Goal: Navigation & Orientation: Find specific page/section

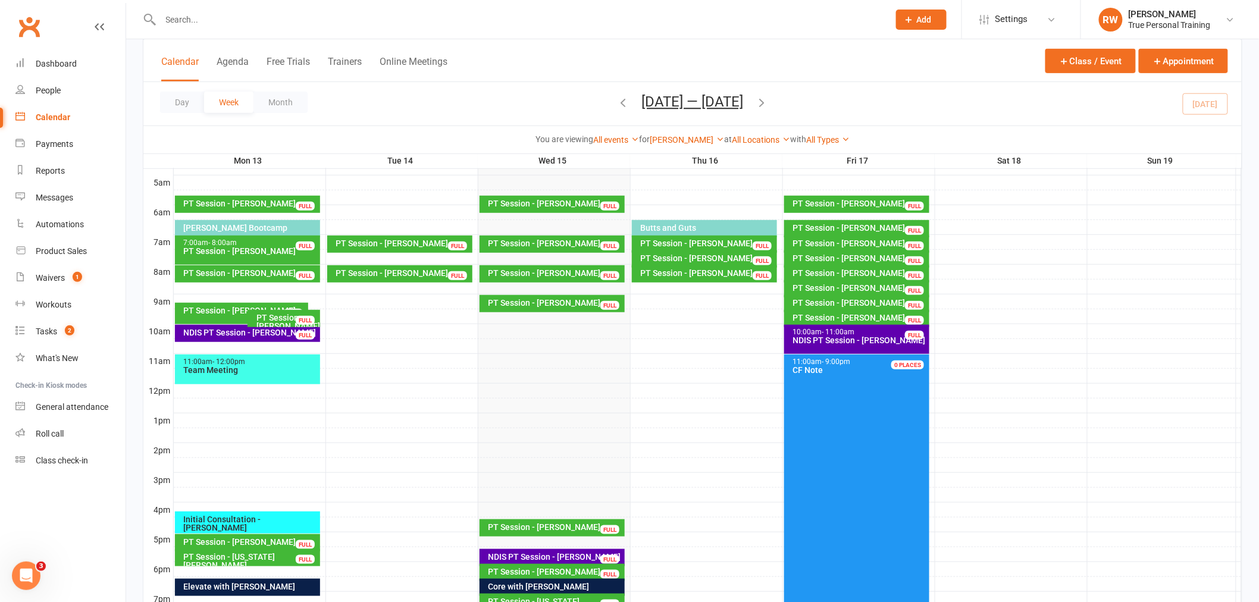
scroll to position [193, 0]
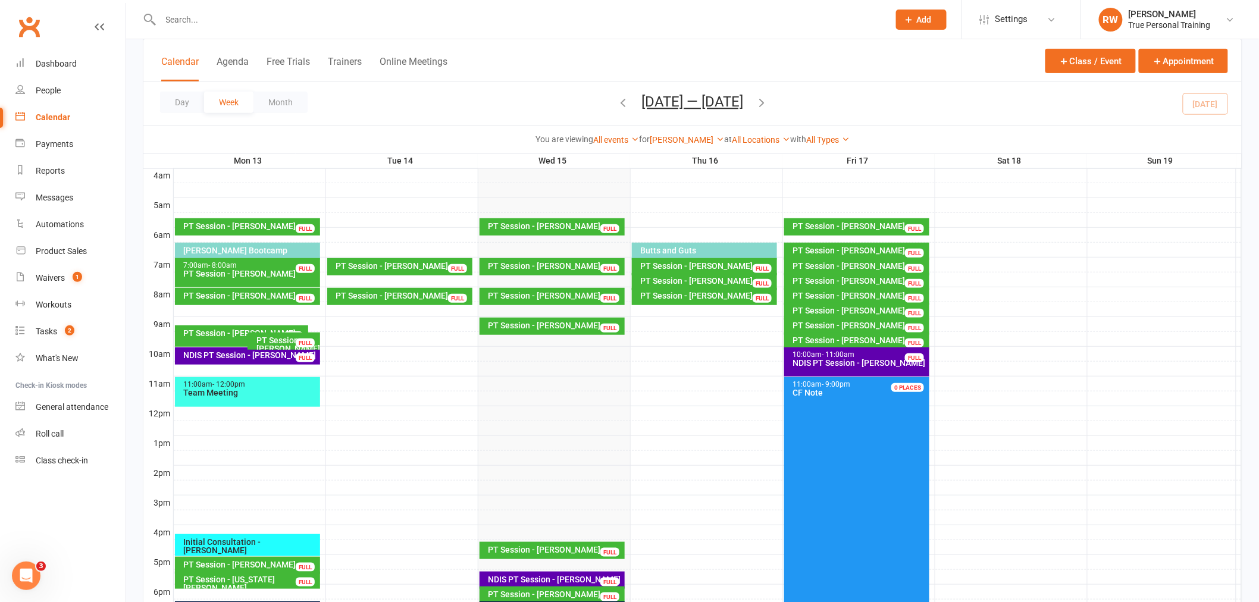
click at [687, 133] on div "[PERSON_NAME] Show All Instructors [PERSON_NAME] [PERSON_NAME] [PERSON_NAME] [P…" at bounding box center [687, 139] width 74 height 13
click at [692, 138] on link "[PERSON_NAME]" at bounding box center [687, 140] width 74 height 10
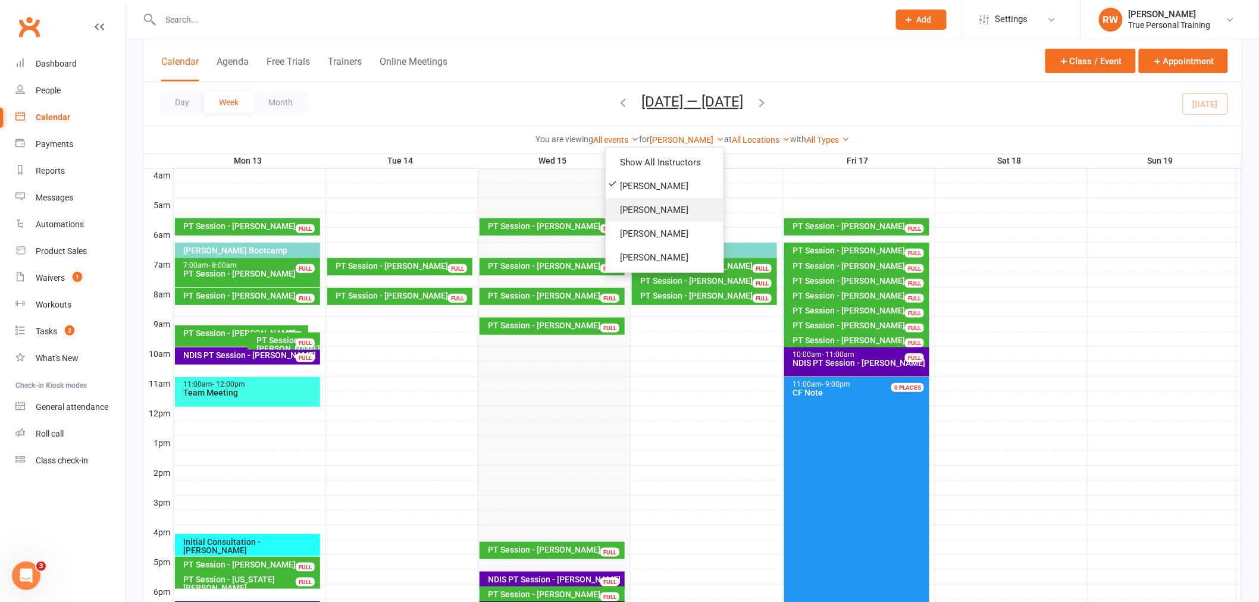
click at [681, 209] on link "[PERSON_NAME]" at bounding box center [665, 210] width 118 height 24
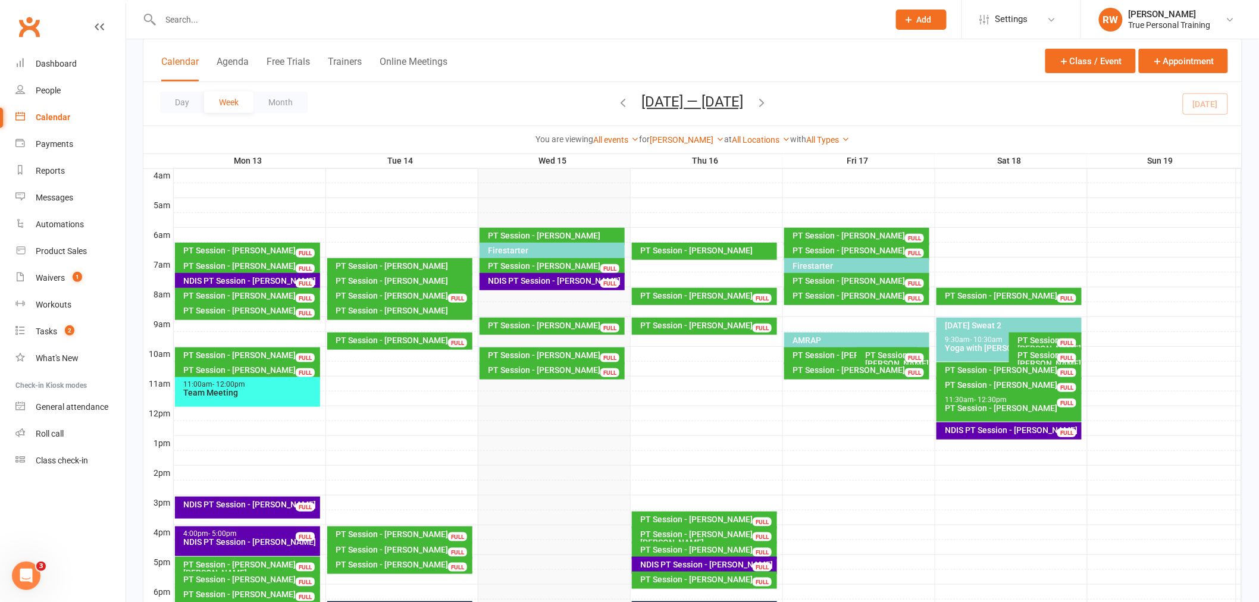
click at [694, 134] on div "[PERSON_NAME] Show All Instructors [PERSON_NAME] [PERSON_NAME] [PERSON_NAME] [P…" at bounding box center [687, 139] width 74 height 13
click at [694, 141] on link "[PERSON_NAME]" at bounding box center [687, 140] width 74 height 10
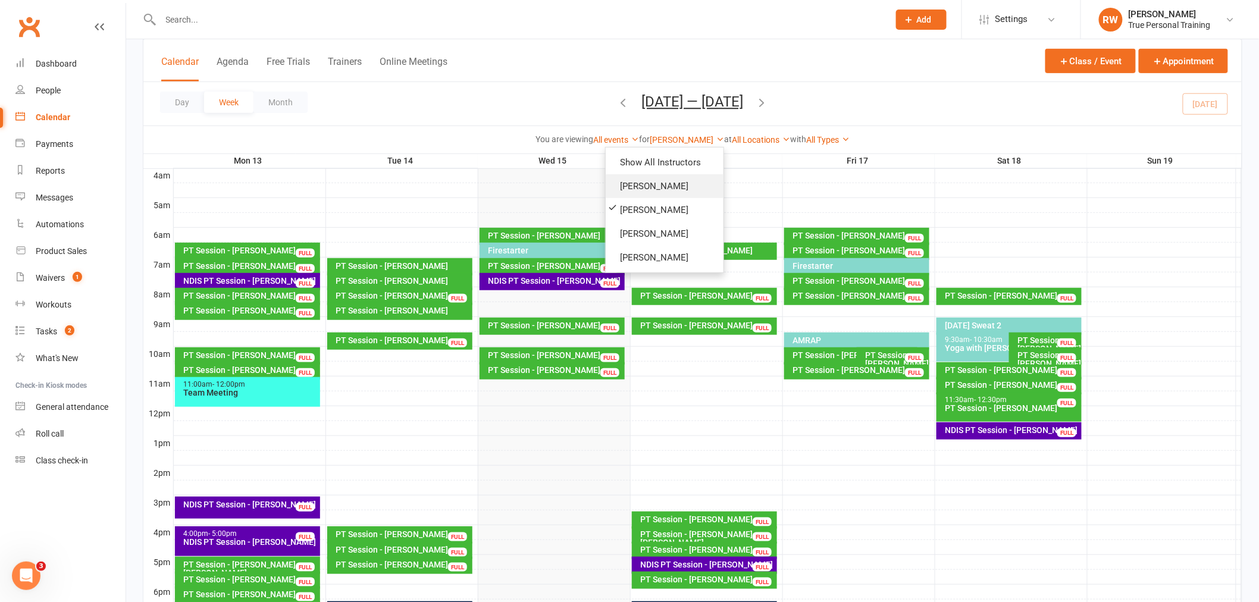
click at [678, 188] on link "[PERSON_NAME]" at bounding box center [665, 186] width 118 height 24
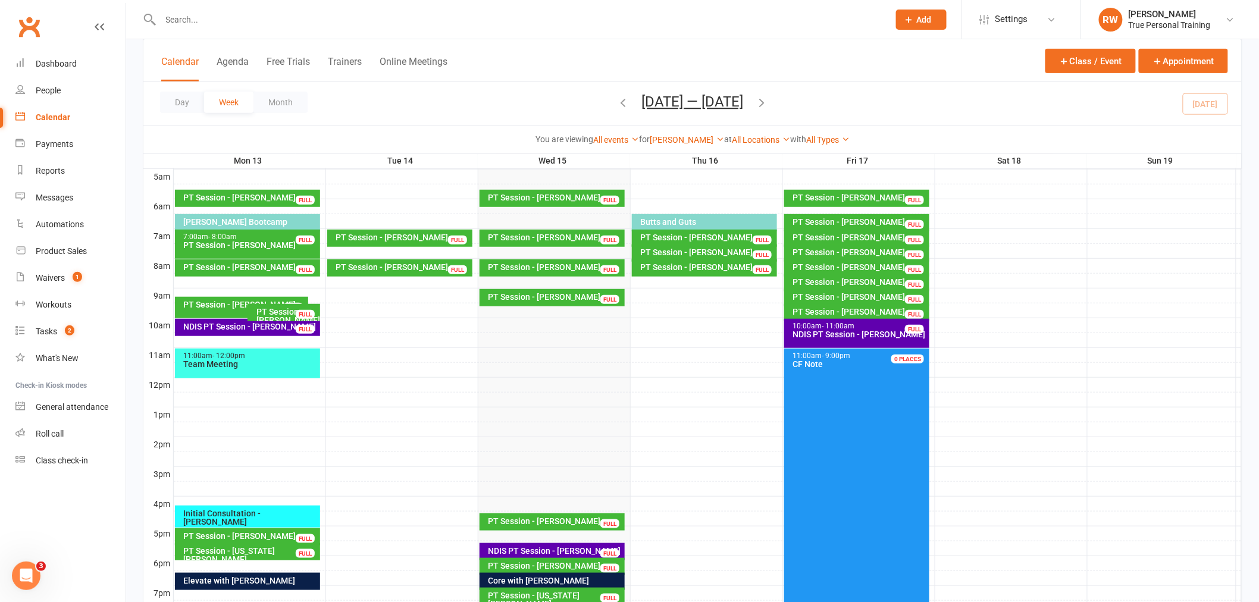
scroll to position [193, 0]
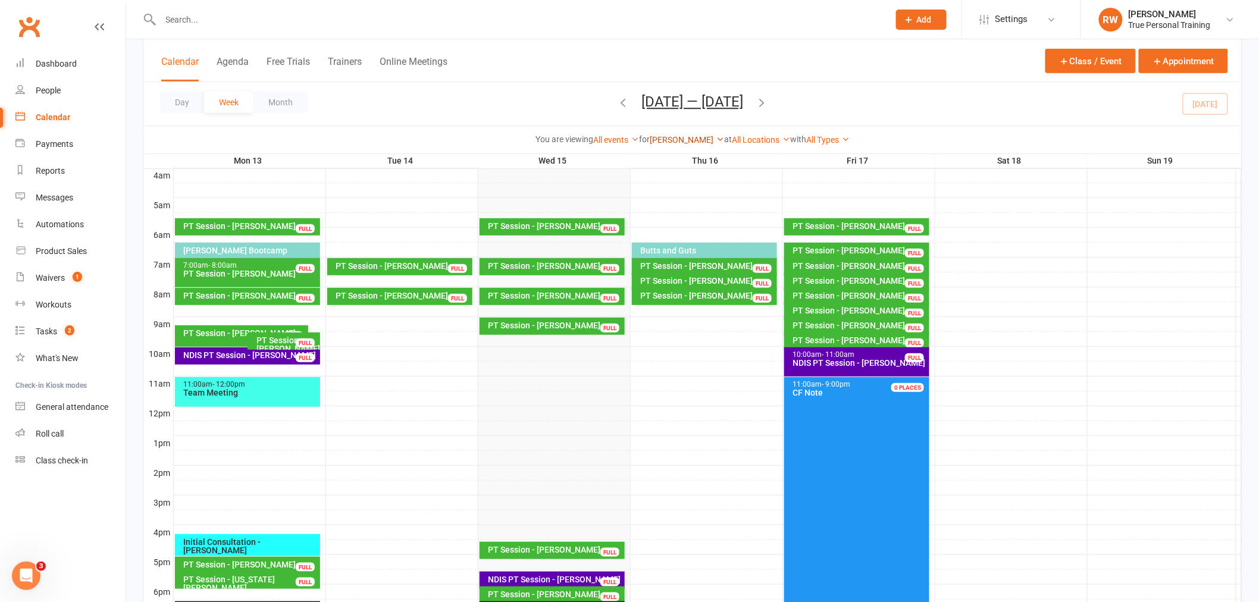
click at [667, 140] on link "[PERSON_NAME]" at bounding box center [687, 140] width 74 height 10
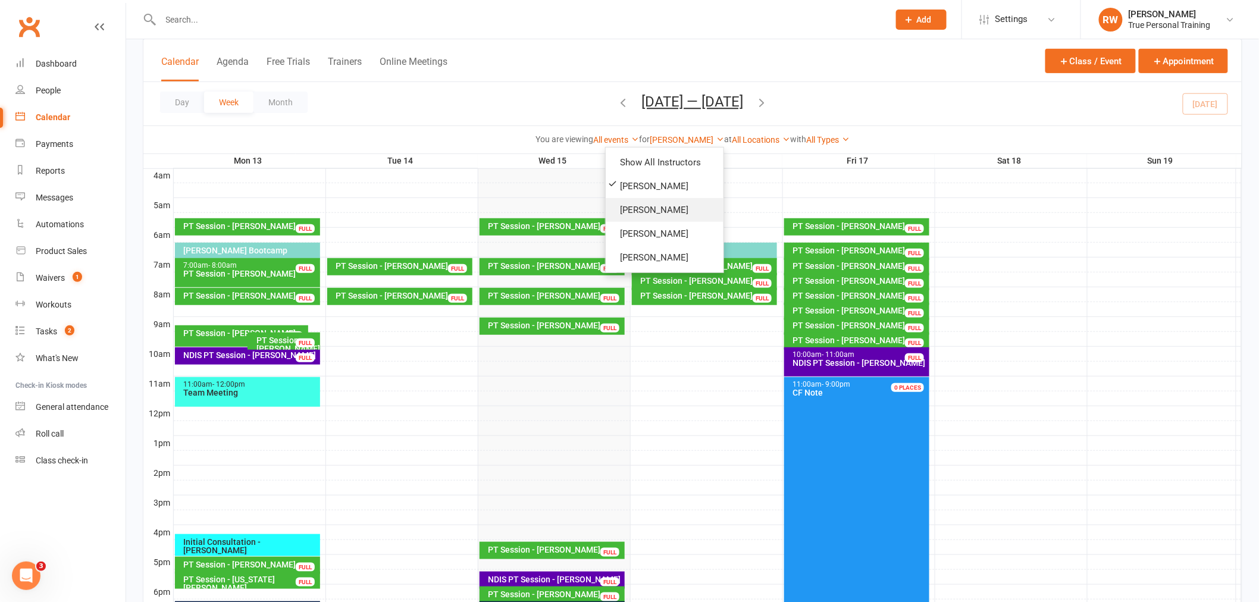
click at [655, 204] on link "[PERSON_NAME]" at bounding box center [665, 210] width 118 height 24
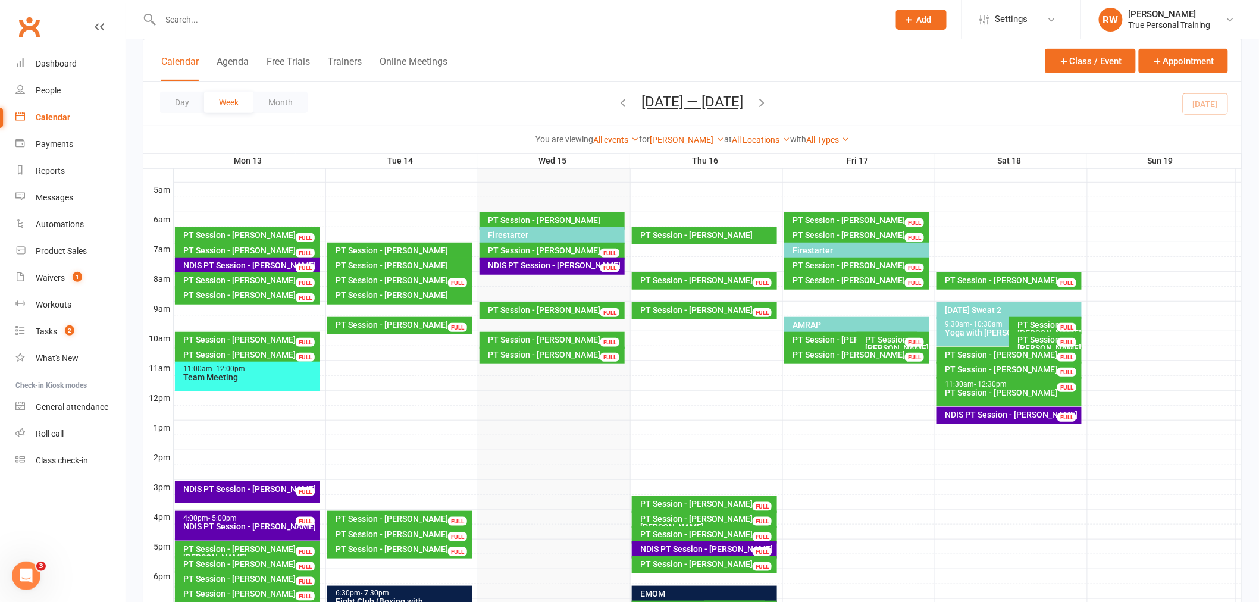
scroll to position [193, 0]
